Goal: Task Accomplishment & Management: Use online tool/utility

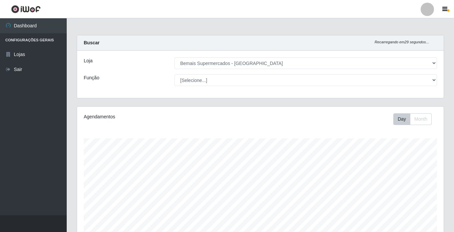
select select "250"
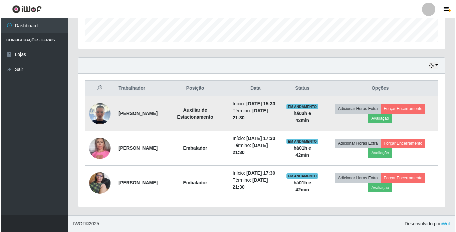
scroll to position [138, 367]
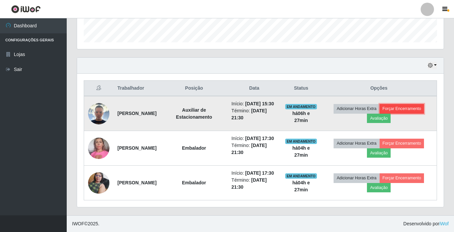
click at [417, 104] on button "Forçar Encerramento" at bounding box center [402, 108] width 45 height 9
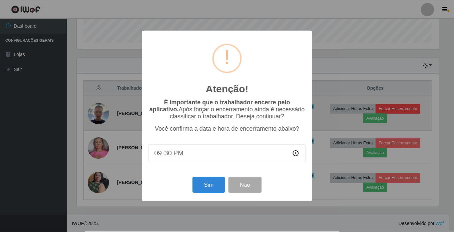
scroll to position [138, 363]
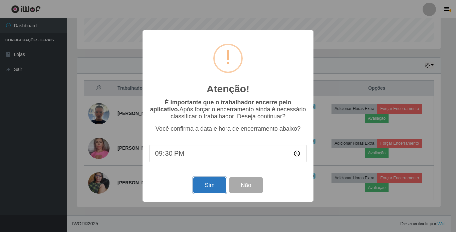
click at [206, 184] on button "Sim" at bounding box center [209, 186] width 32 height 16
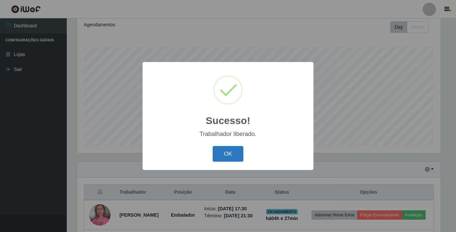
click at [233, 157] on button "OK" at bounding box center [228, 154] width 31 height 16
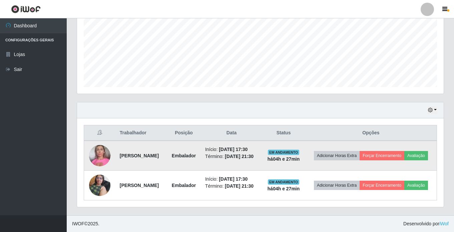
scroll to position [161, 0]
click at [404, 151] on button "Forçar Encerramento" at bounding box center [382, 155] width 45 height 9
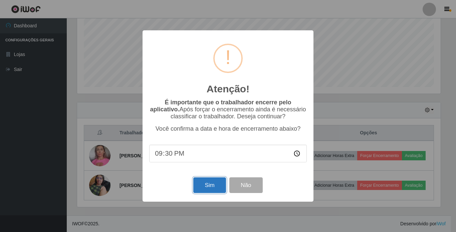
click at [201, 188] on button "Sim" at bounding box center [209, 186] width 32 height 16
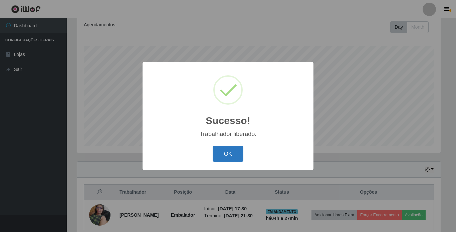
click at [237, 157] on button "OK" at bounding box center [228, 154] width 31 height 16
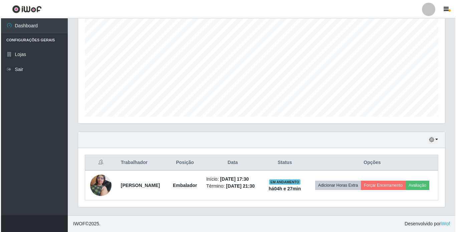
scroll to position [127, 0]
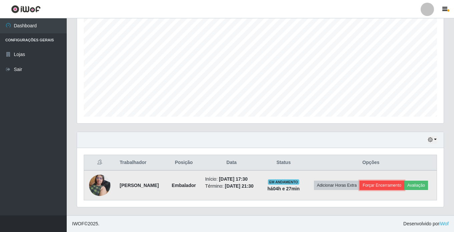
click at [403, 181] on button "Forçar Encerramento" at bounding box center [382, 185] width 45 height 9
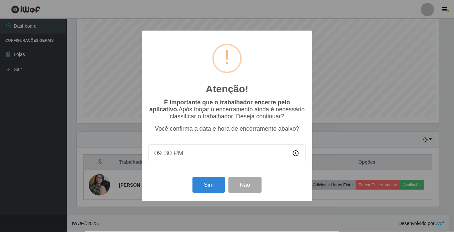
scroll to position [138, 363]
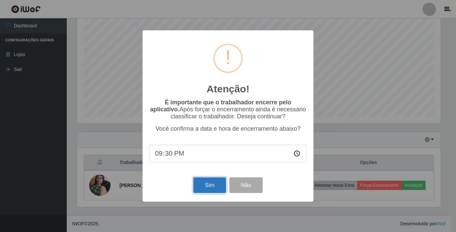
click at [213, 187] on button "Sim" at bounding box center [209, 186] width 32 height 16
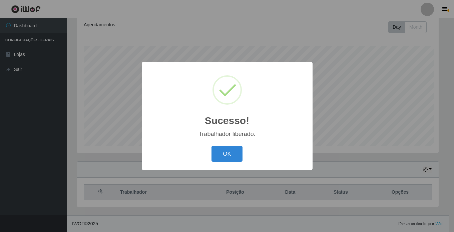
scroll to position [0, 0]
click at [231, 160] on button "OK" at bounding box center [228, 154] width 31 height 16
